Goal: Information Seeking & Learning: Learn about a topic

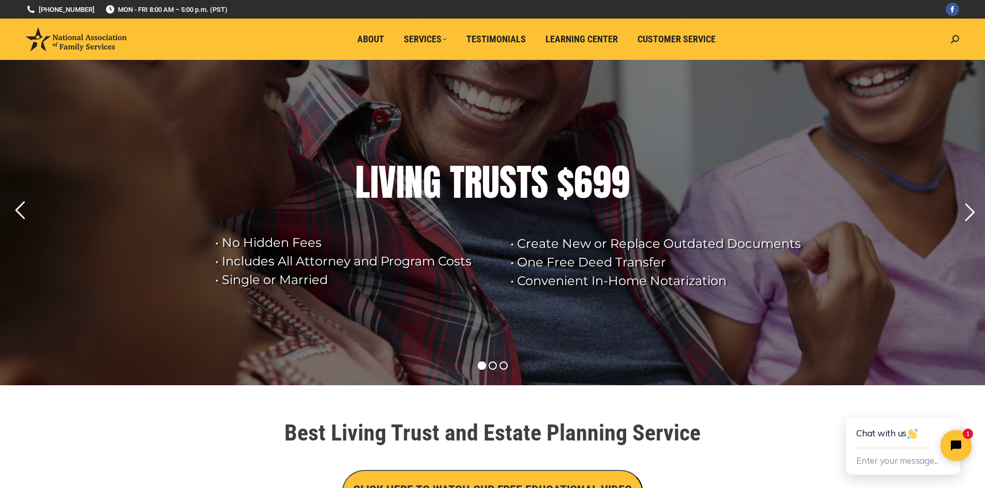
drag, startPoint x: 223, startPoint y: 238, endPoint x: 326, endPoint y: 292, distance: 116.5
click at [326, 292] on rs-slide "• Create New or Replace Outdated Documents • One Free Deed Transfer • Convenien…" at bounding box center [492, 223] width 985 height 326
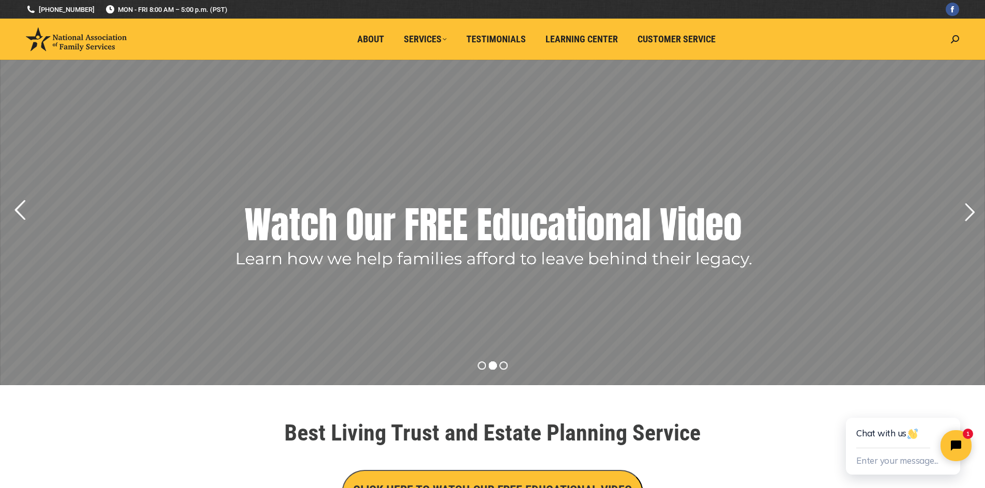
click at [16, 207] on rs-arrow at bounding box center [20, 210] width 26 height 26
click at [219, 253] on rs-layer at bounding box center [492, 223] width 985 height 326
click at [19, 211] on rs-arrow at bounding box center [20, 210] width 26 height 26
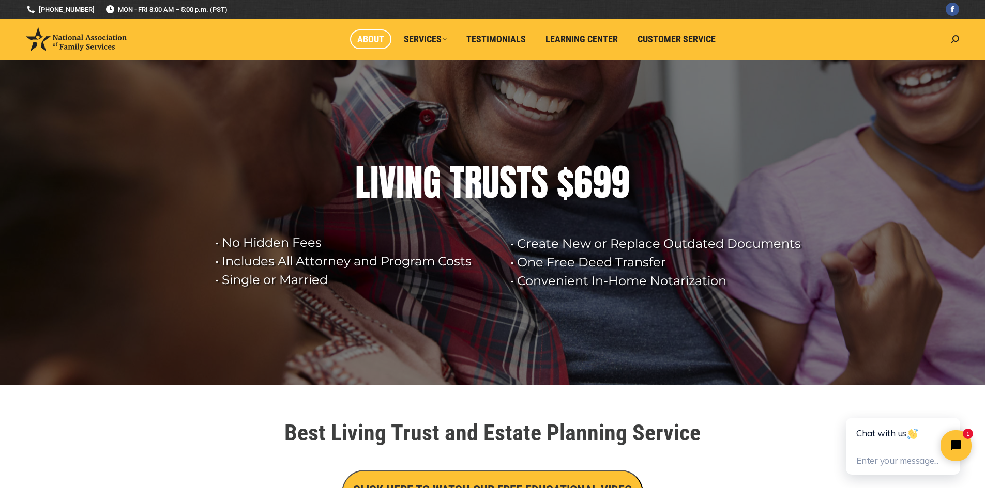
click at [365, 38] on span "About" at bounding box center [370, 39] width 27 height 11
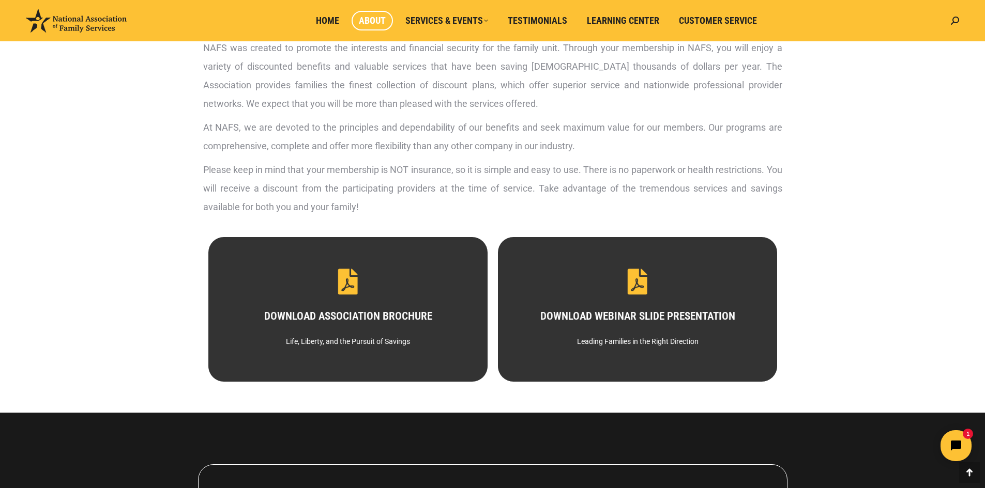
scroll to position [413, 0]
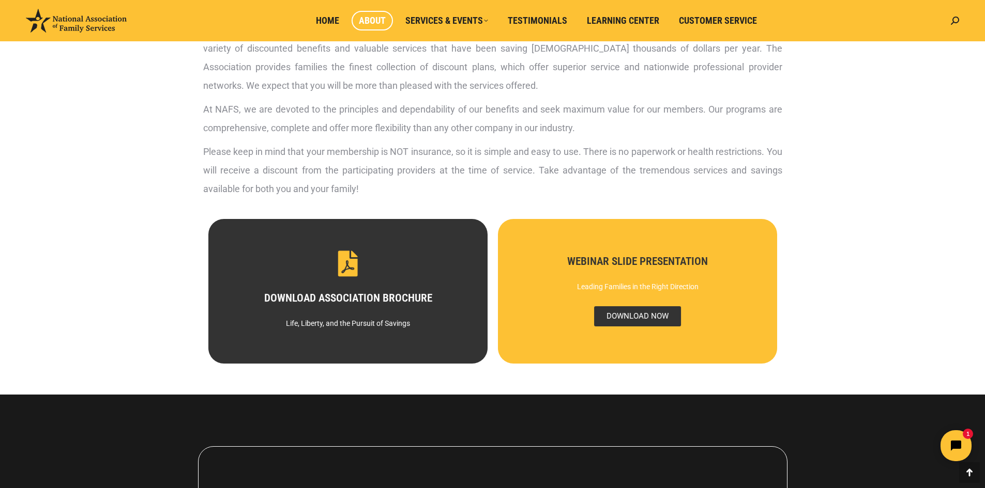
click at [631, 316] on span "DOWNLOAD NOW" at bounding box center [636, 316] width 87 height 20
